Goal: Information Seeking & Learning: Learn about a topic

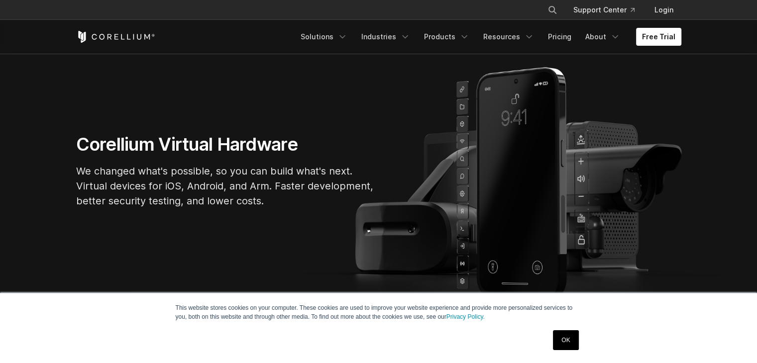
click at [565, 341] on link "OK" at bounding box center [565, 341] width 25 height 20
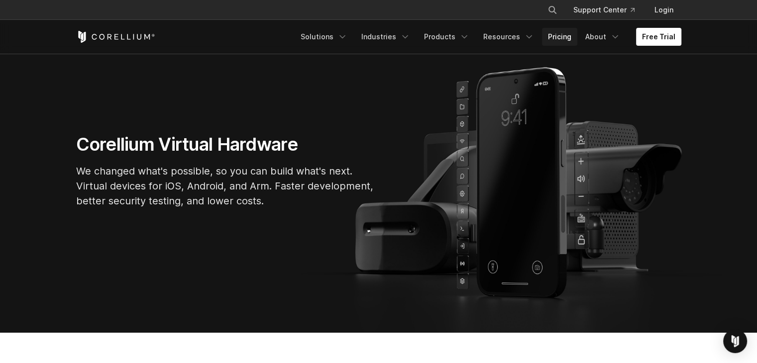
click at [564, 38] on link "Pricing" at bounding box center [559, 37] width 35 height 18
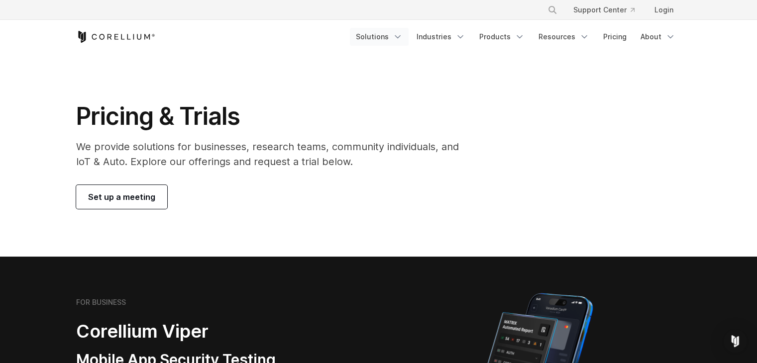
click at [375, 28] on link "Solutions" at bounding box center [379, 37] width 59 height 18
